Goal: Task Accomplishment & Management: Manage account settings

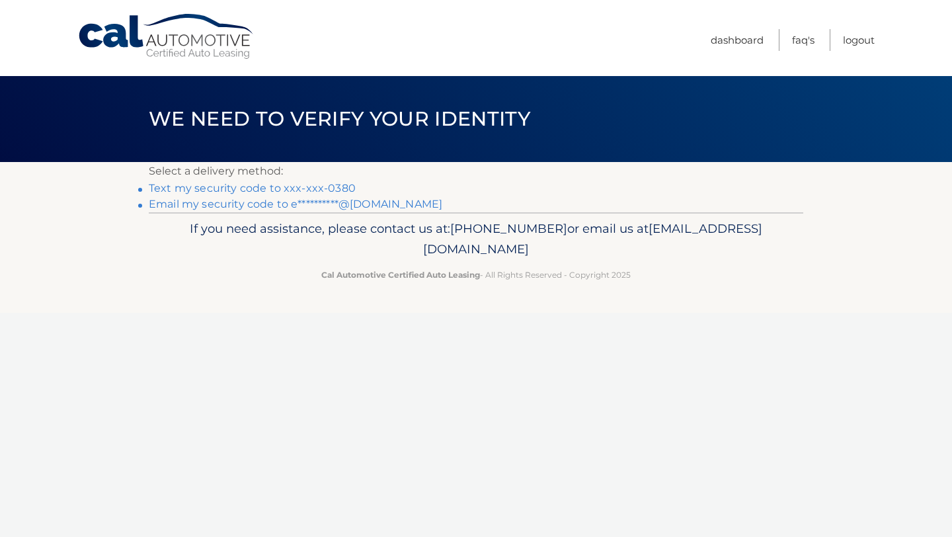
click at [322, 190] on link "Text my security code to xxx-xxx-0380" at bounding box center [252, 188] width 207 height 13
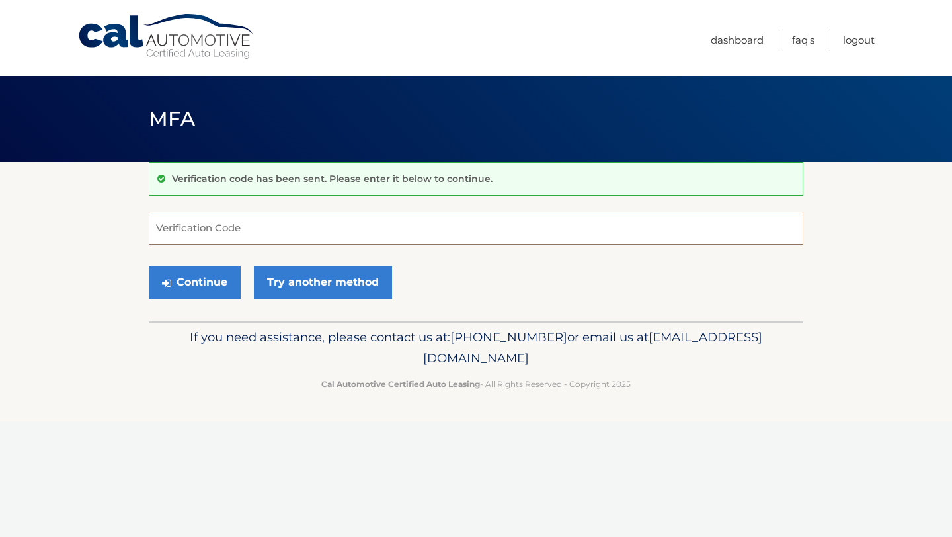
click at [250, 230] on input "Verification Code" at bounding box center [476, 228] width 655 height 33
type input "997494"
click at [214, 286] on button "Continue" at bounding box center [195, 282] width 92 height 33
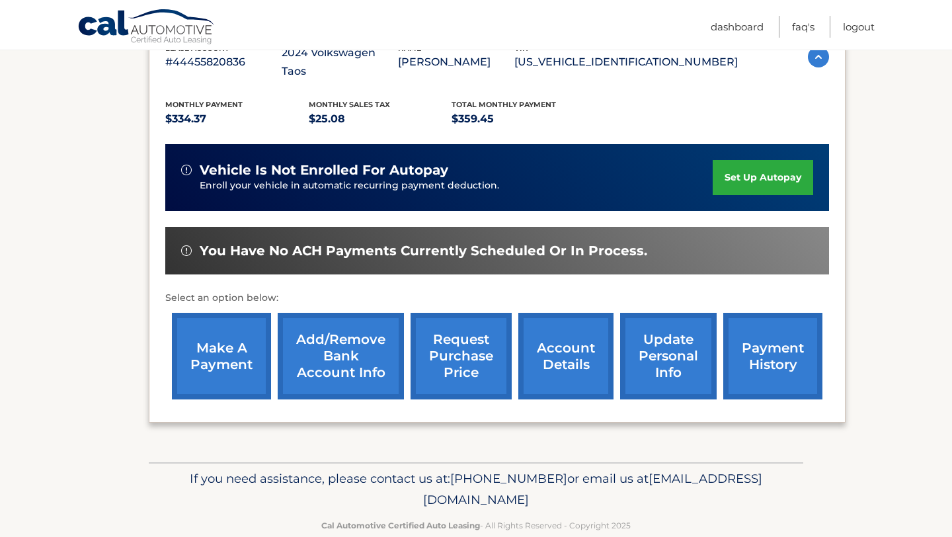
scroll to position [262, 0]
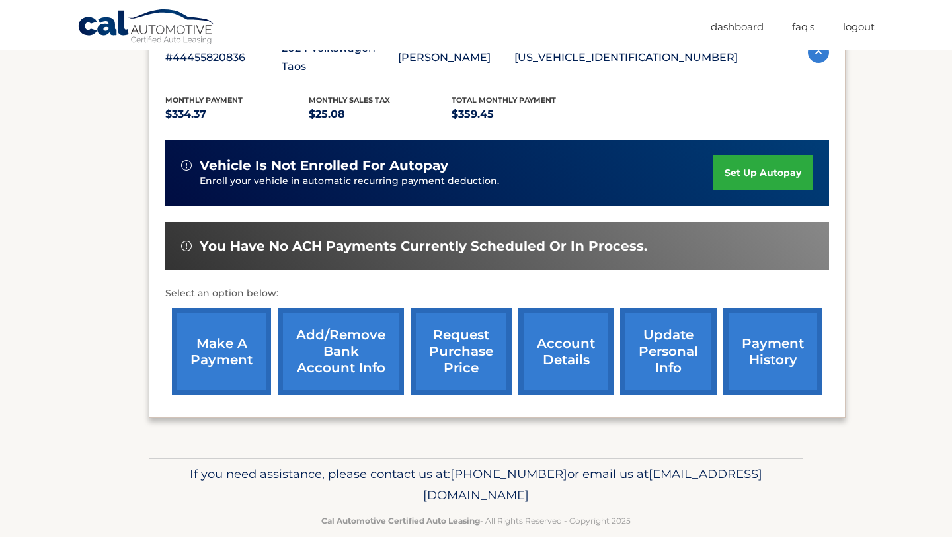
click at [741, 155] on link "set up autopay" at bounding box center [763, 172] width 100 height 35
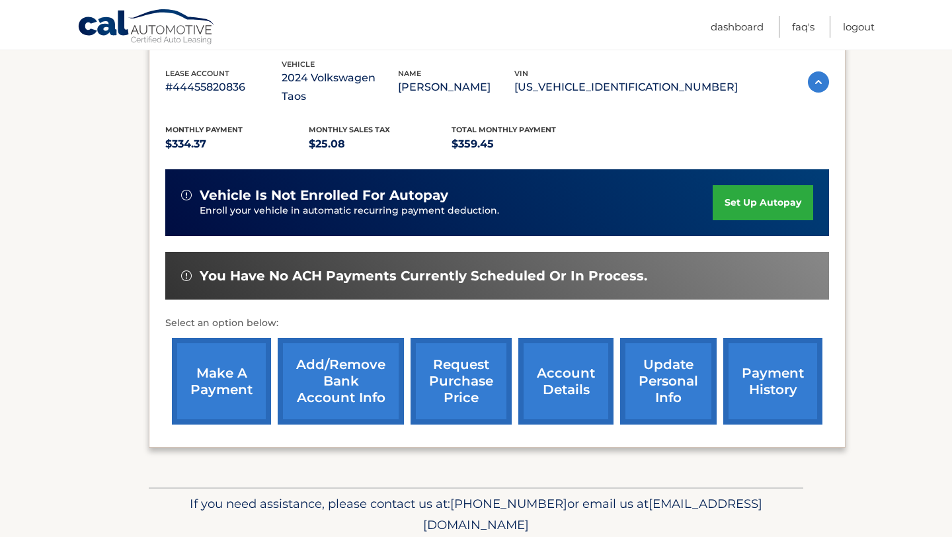
click at [346, 367] on link "Add/Remove bank account info" at bounding box center [341, 381] width 126 height 87
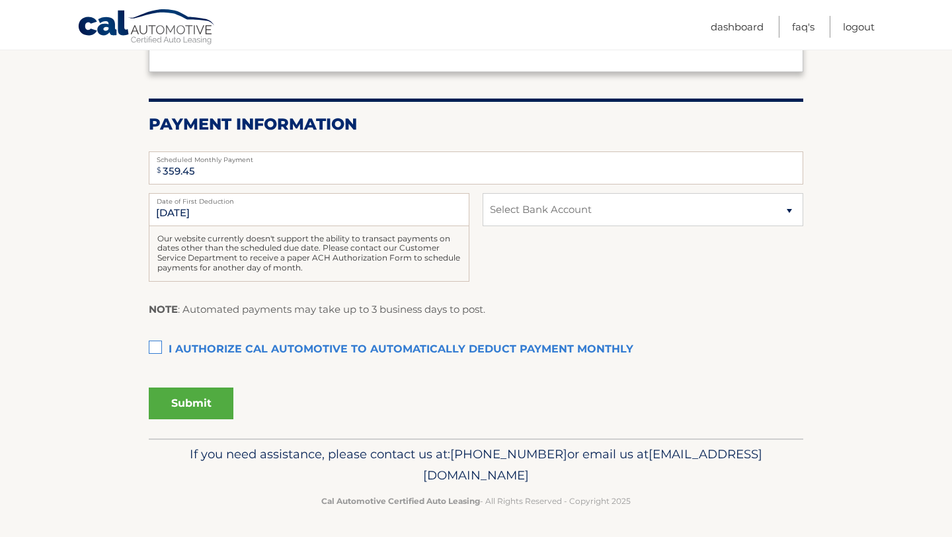
scroll to position [223, 0]
click at [546, 211] on select "Select Bank Account Checking STRIDE BANK, NATIONAL ASSOCIATION *****5337 Checki…" at bounding box center [643, 208] width 321 height 33
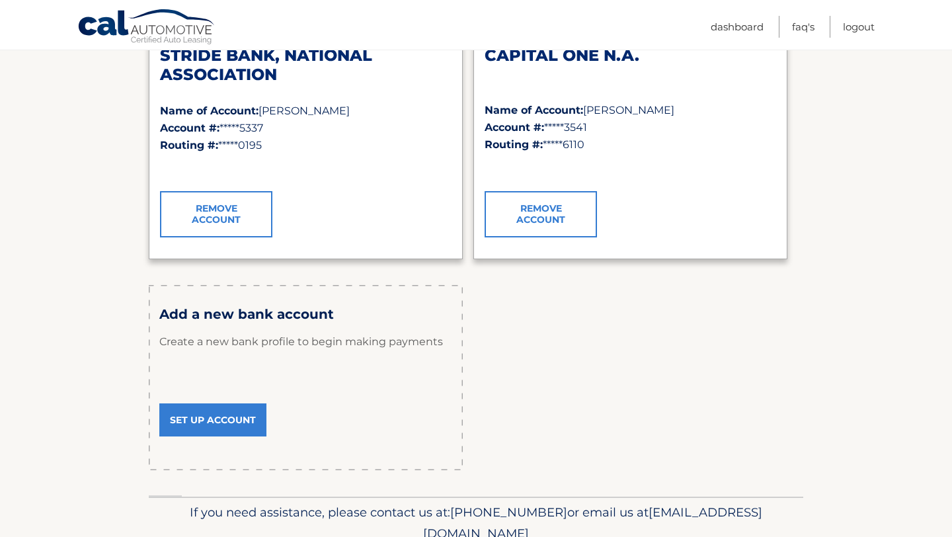
scroll to position [302, 0]
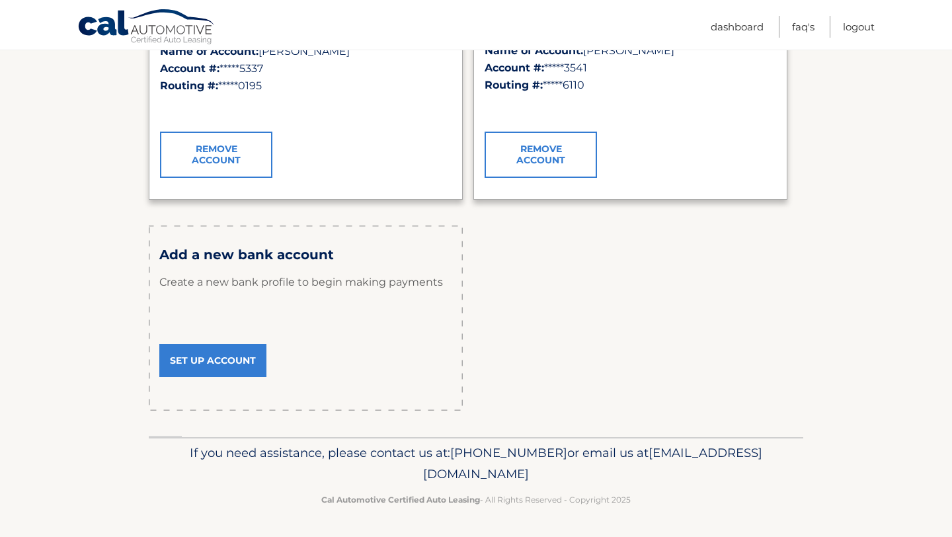
click at [236, 359] on link "Set Up Account" at bounding box center [212, 360] width 107 height 33
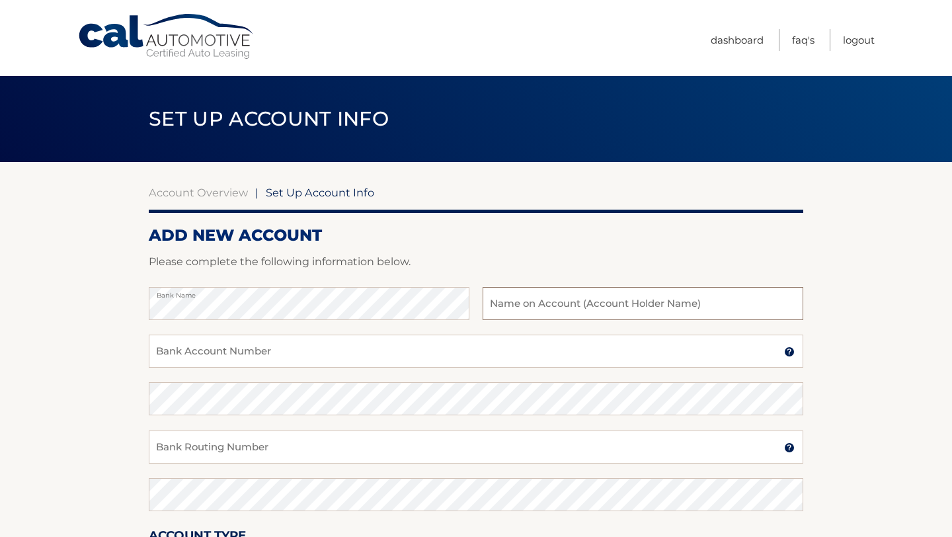
click at [543, 303] on input "text" at bounding box center [643, 303] width 321 height 33
type input "[PERSON_NAME]"
click at [372, 353] on input "Bank Account Number" at bounding box center [476, 351] width 655 height 33
paste input "1100041264649"
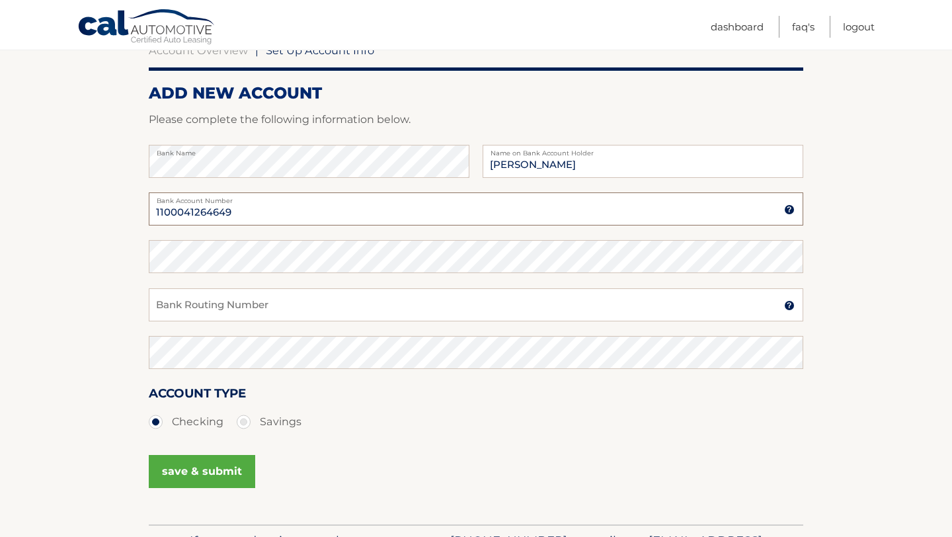
scroll to position [147, 0]
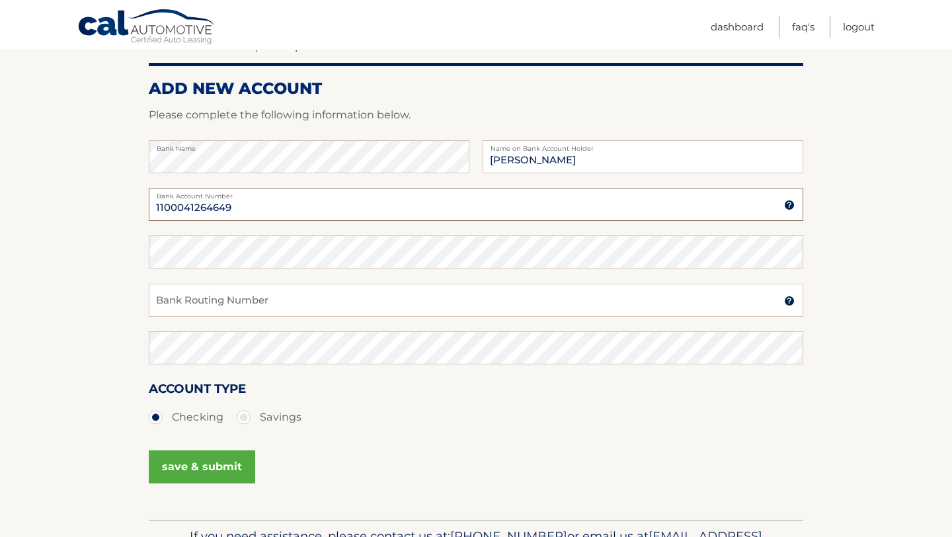
type input "1100041264649"
click at [184, 301] on input "Bank Routing Number" at bounding box center [476, 300] width 655 height 33
paste input "263191387"
type input "263191387"
click at [210, 470] on button "save & submit" at bounding box center [202, 466] width 106 height 33
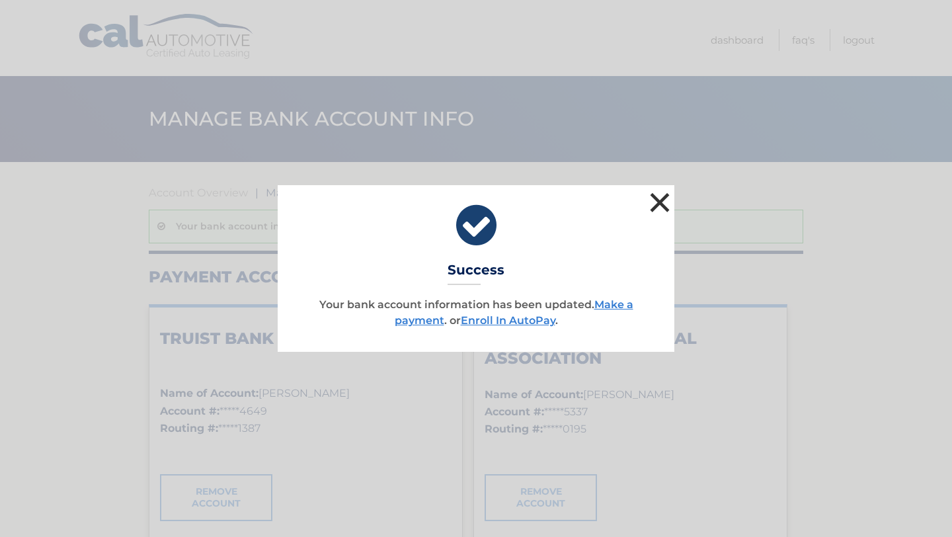
click at [659, 202] on button "×" at bounding box center [660, 202] width 26 height 26
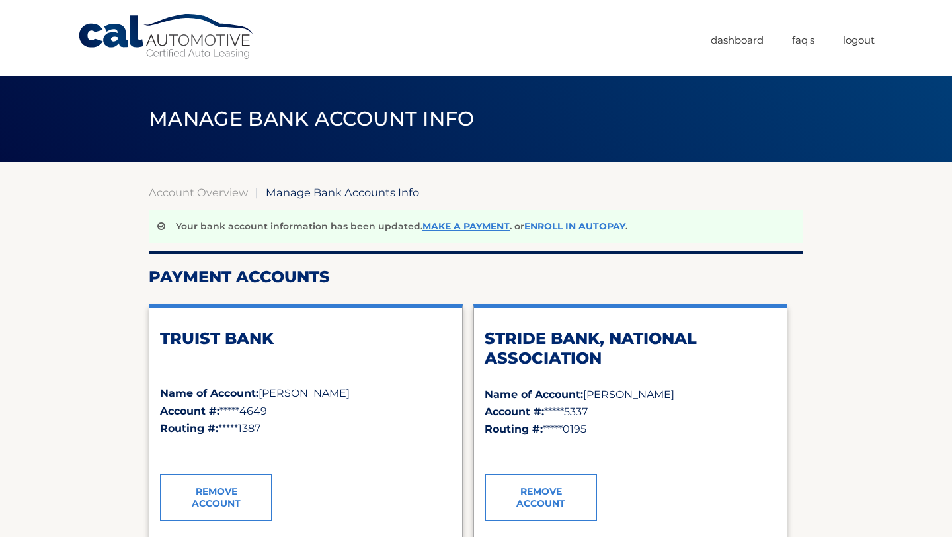
click at [544, 226] on link "Enroll In AutoPay" at bounding box center [574, 226] width 101 height 12
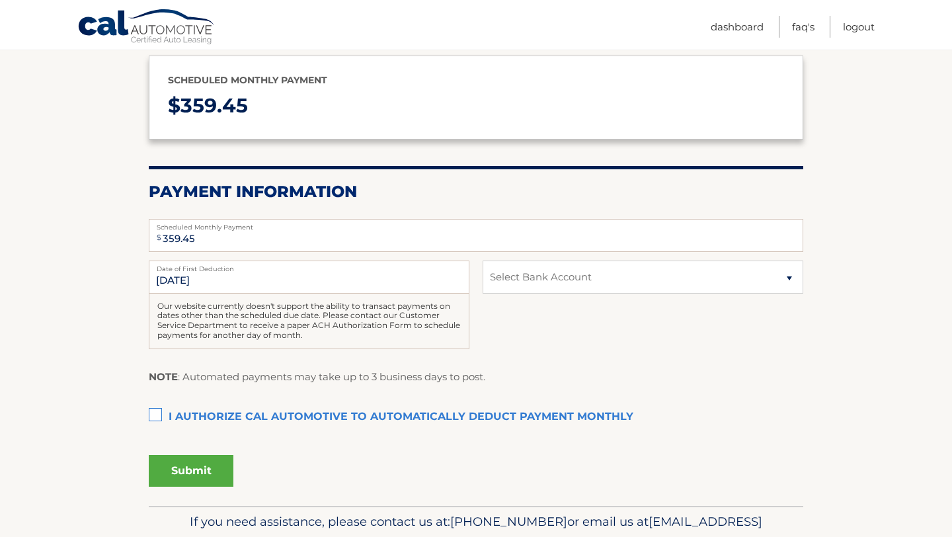
scroll to position [184, 0]
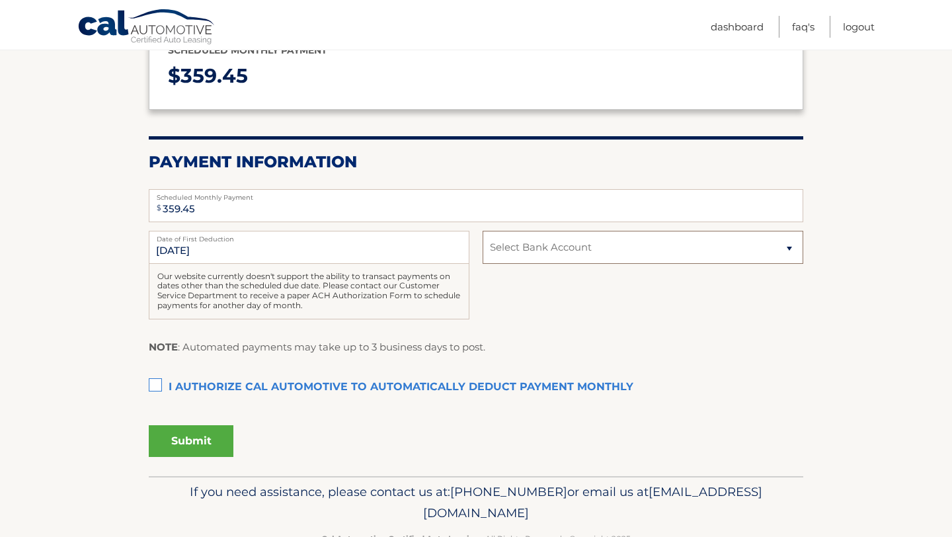
click at [538, 248] on select "Select Bank Account Checking TRUIST BANK *****4649 Checking STRIDE BANK, NATION…" at bounding box center [643, 247] width 321 height 33
select select "MGNlNzNkNjUtNDdhZi00MGI5LWE3YzItMDU2NGUwODAxMzVj"
click at [483, 231] on select "Select Bank Account Checking TRUIST BANK *****4649 Checking STRIDE BANK, NATION…" at bounding box center [643, 247] width 321 height 33
click at [155, 385] on label "I authorize cal automotive to automatically deduct payment monthly This checkbo…" at bounding box center [476, 387] width 655 height 26
click at [0, 0] on input "I authorize cal automotive to automatically deduct payment monthly This checkbo…" at bounding box center [0, 0] width 0 height 0
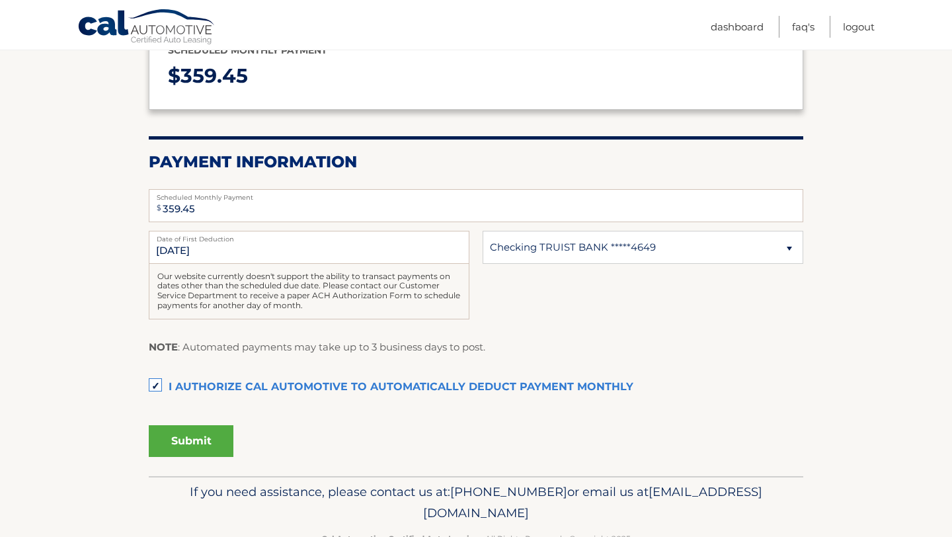
click at [190, 445] on button "Submit" at bounding box center [191, 441] width 85 height 32
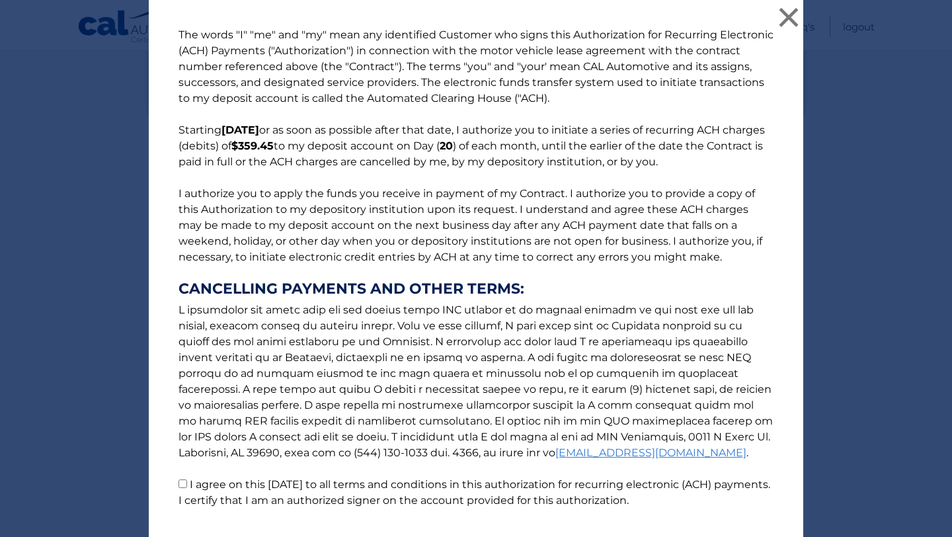
scroll to position [87, 0]
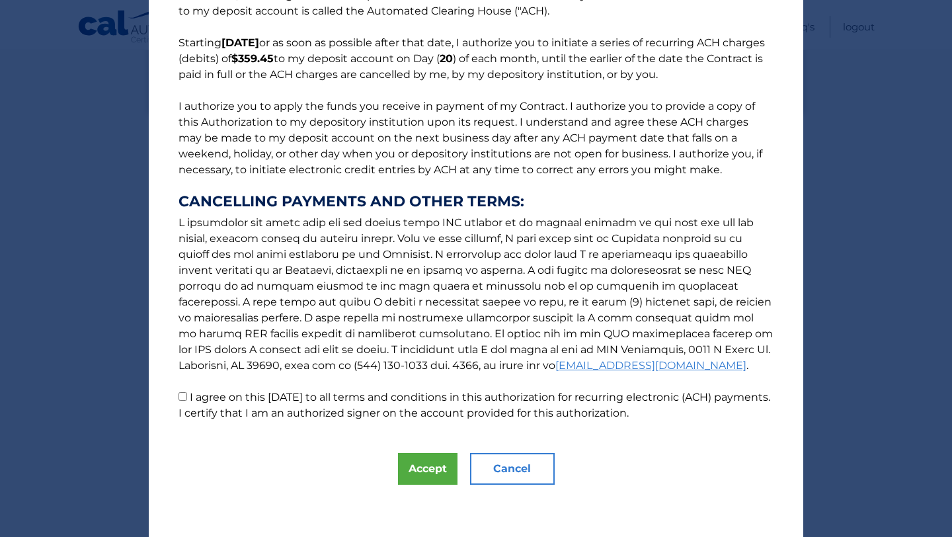
click at [182, 395] on input "I agree on this [DATE] to all terms and conditions in this authorization for re…" at bounding box center [183, 396] width 9 height 9
checkbox input "true"
click at [424, 465] on button "Accept" at bounding box center [428, 469] width 60 height 32
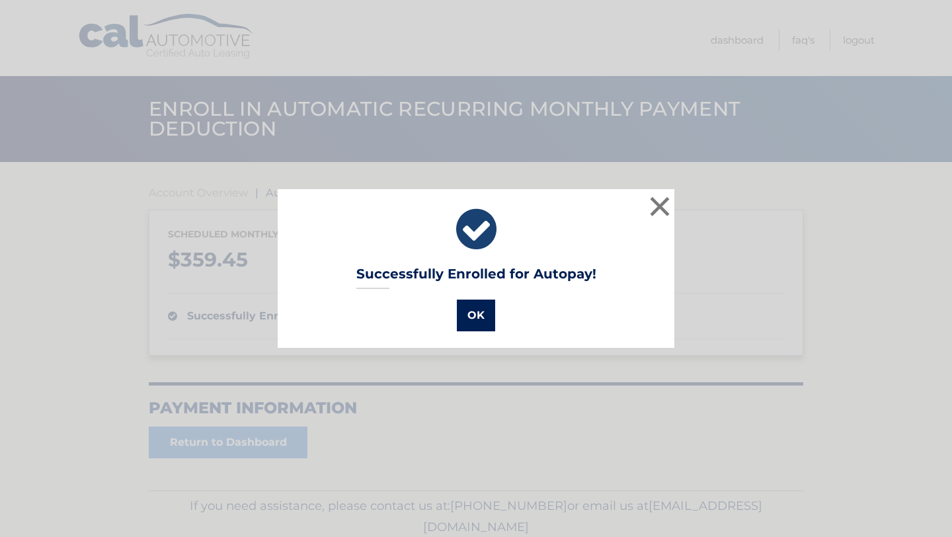
click at [474, 318] on button "OK" at bounding box center [476, 316] width 38 height 32
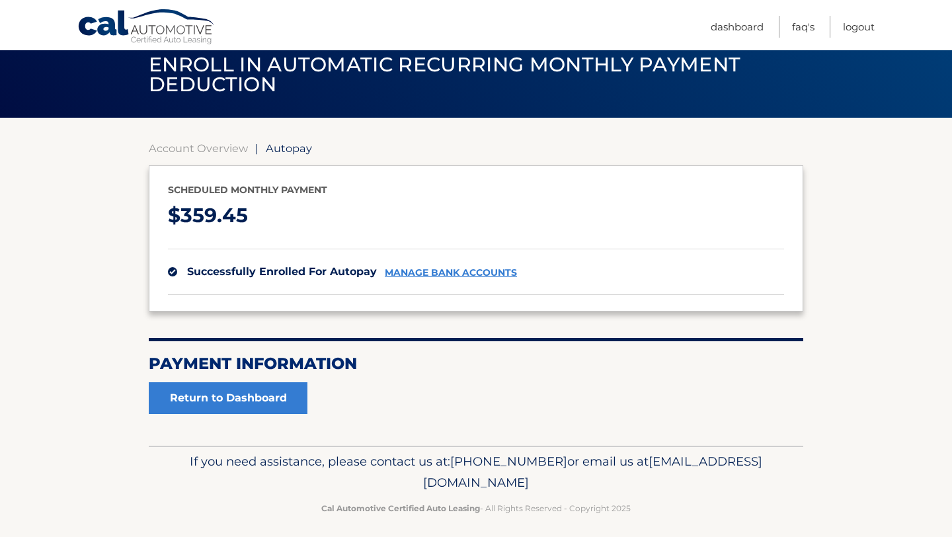
scroll to position [54, 0]
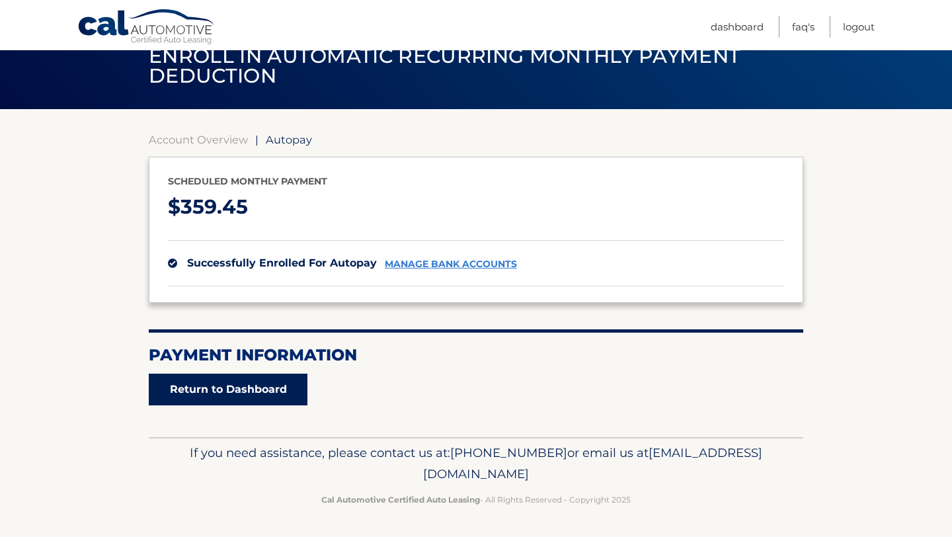
click at [259, 391] on link "Return to Dashboard" at bounding box center [228, 390] width 159 height 32
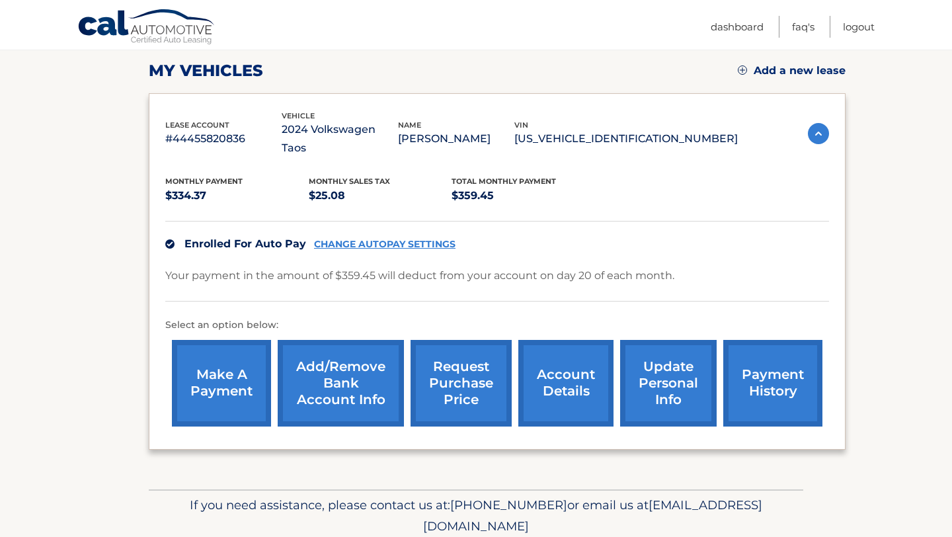
scroll to position [169, 0]
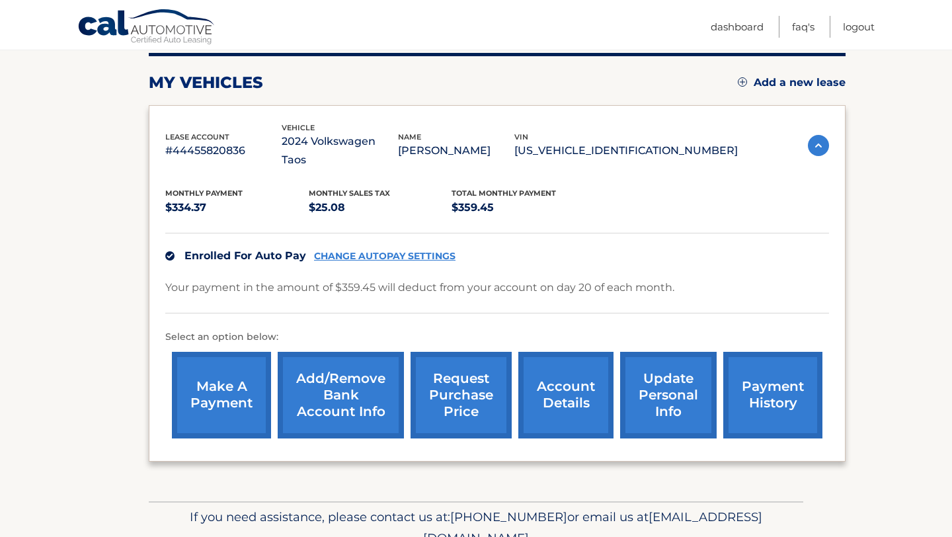
click at [348, 251] on link "CHANGE AUTOPAY SETTINGS" at bounding box center [384, 256] width 141 height 11
click at [390, 251] on link "CHANGE AUTOPAY SETTINGS" at bounding box center [384, 256] width 141 height 11
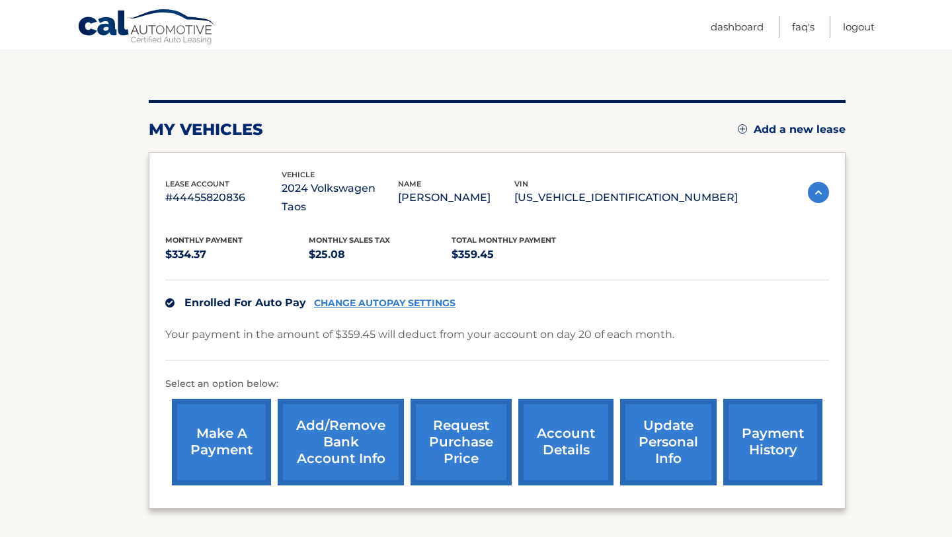
scroll to position [0, 0]
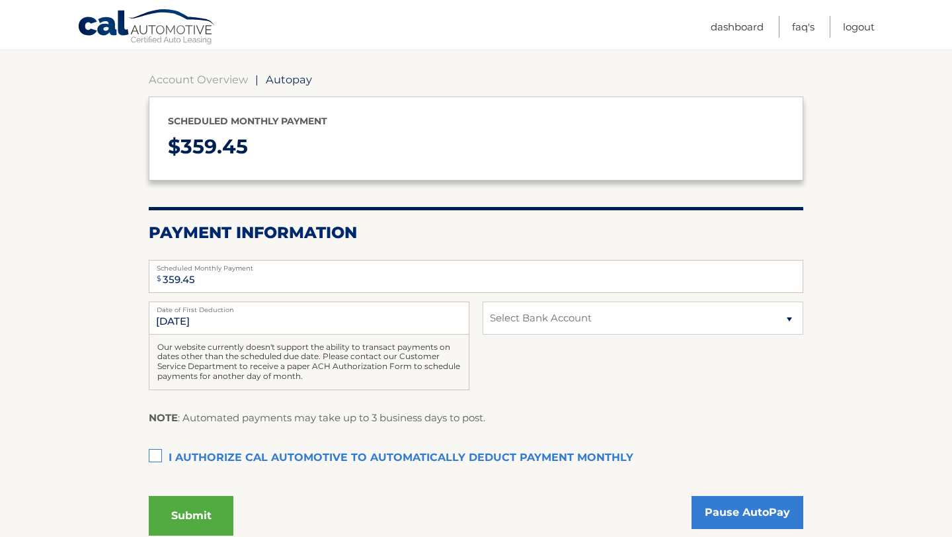
scroll to position [115, 0]
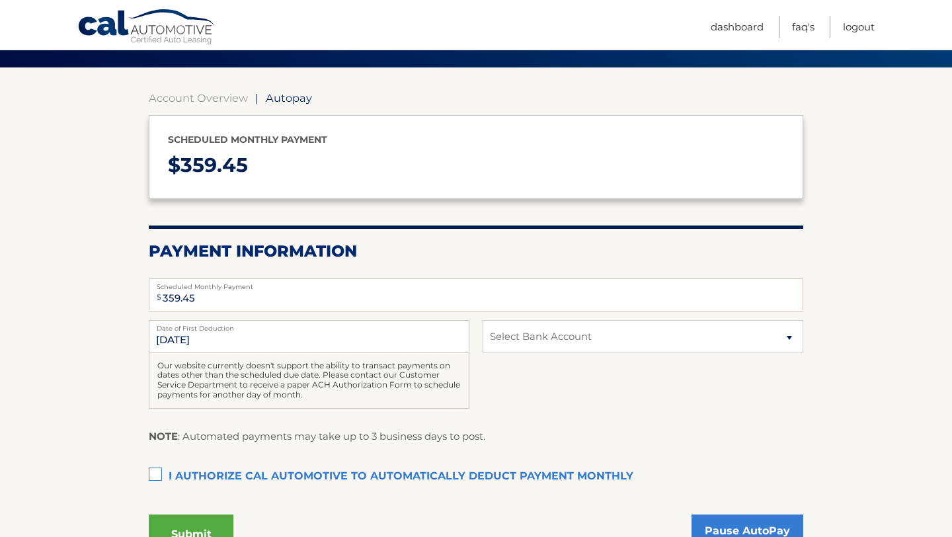
scroll to position [97, 0]
